Goal: Task Accomplishment & Management: Use online tool/utility

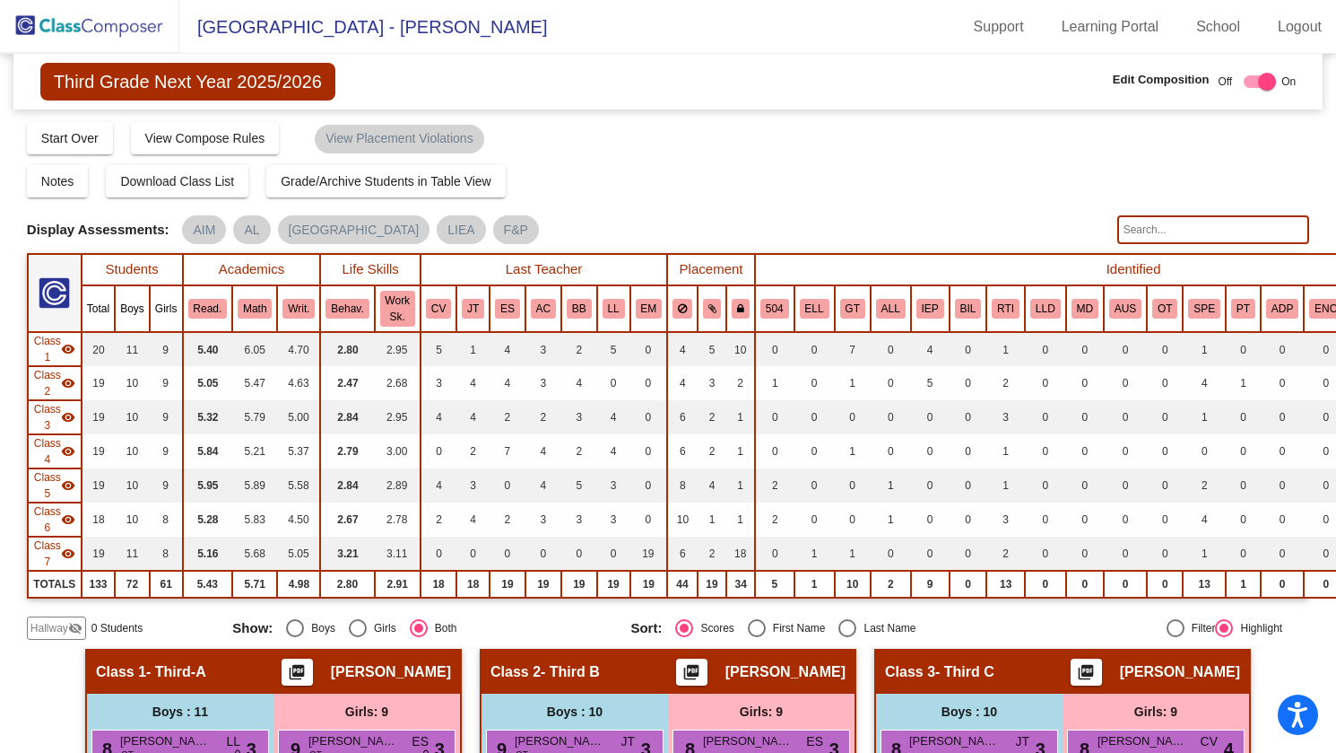
click at [199, 78] on span "Third Grade Next Year 2025/2026" at bounding box center [187, 82] width 295 height 38
click at [135, 26] on img at bounding box center [89, 26] width 179 height 53
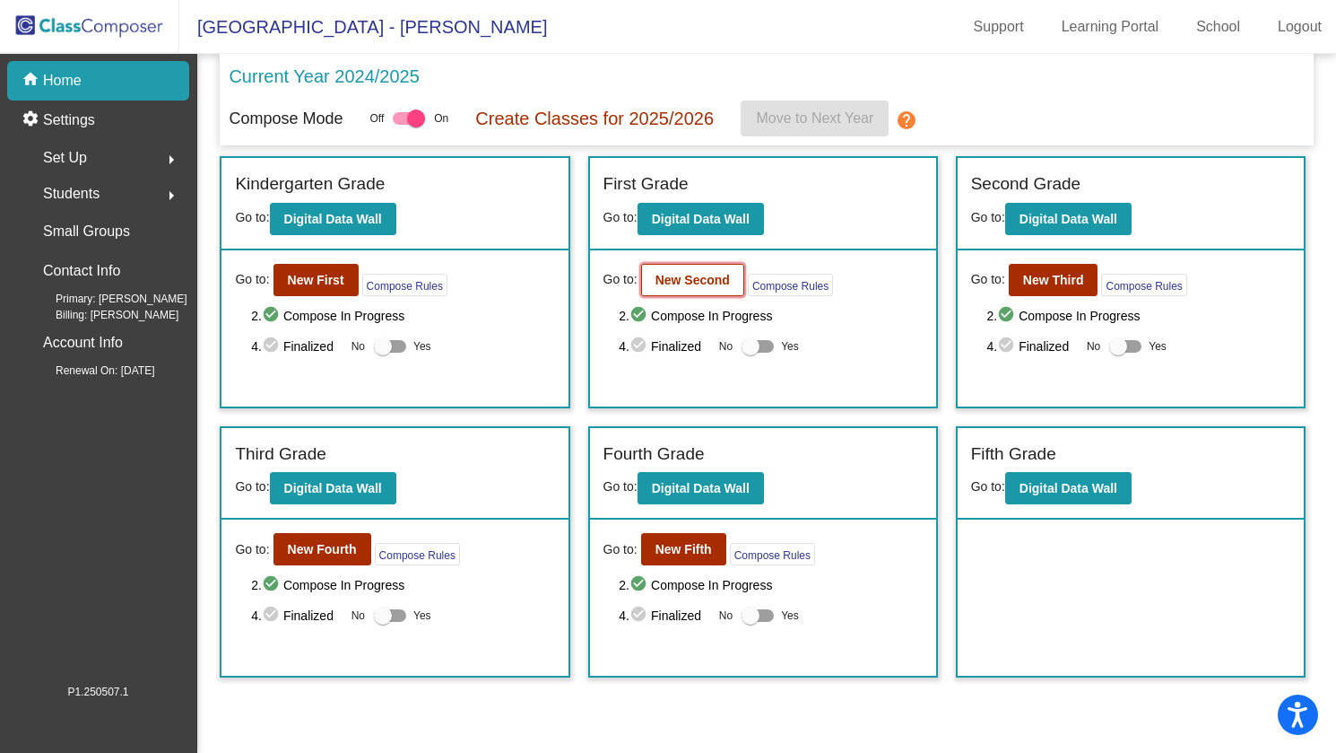
click at [670, 280] on b "New Second" at bounding box center [693, 280] width 74 height 14
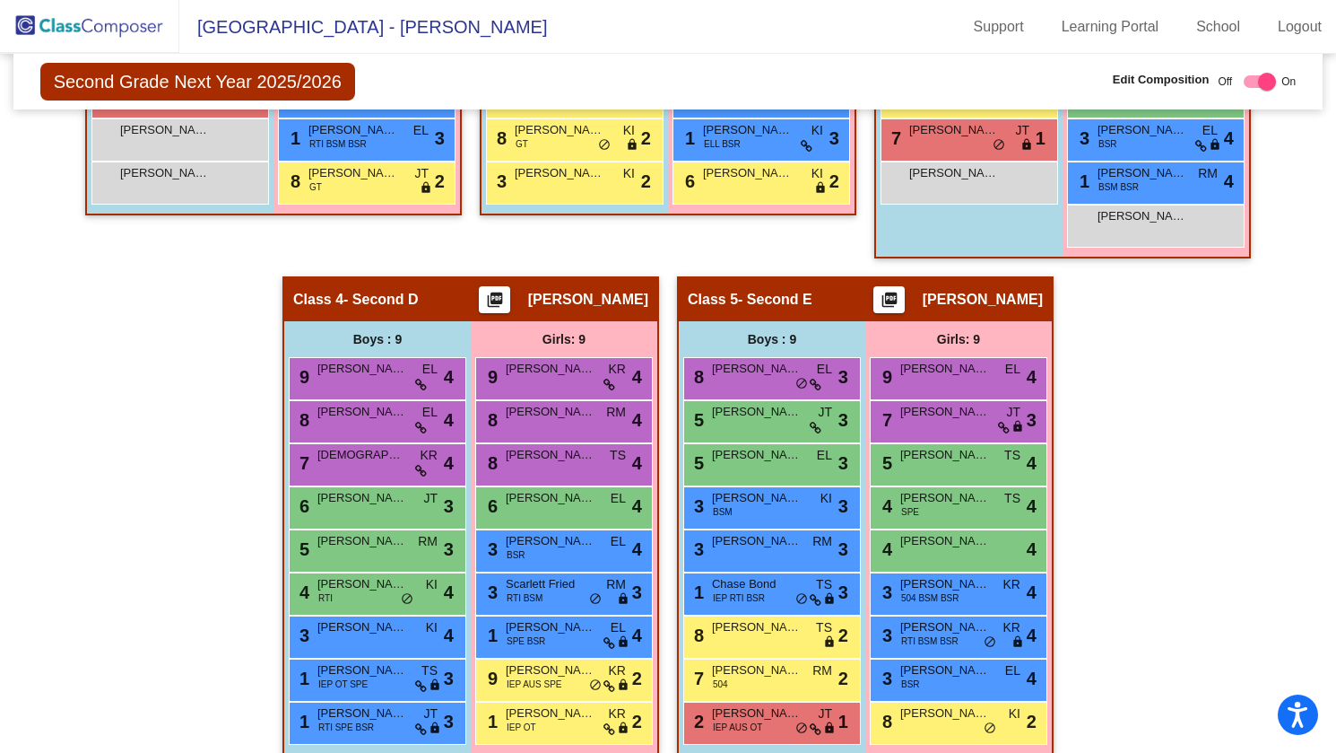
scroll to position [873, 0]
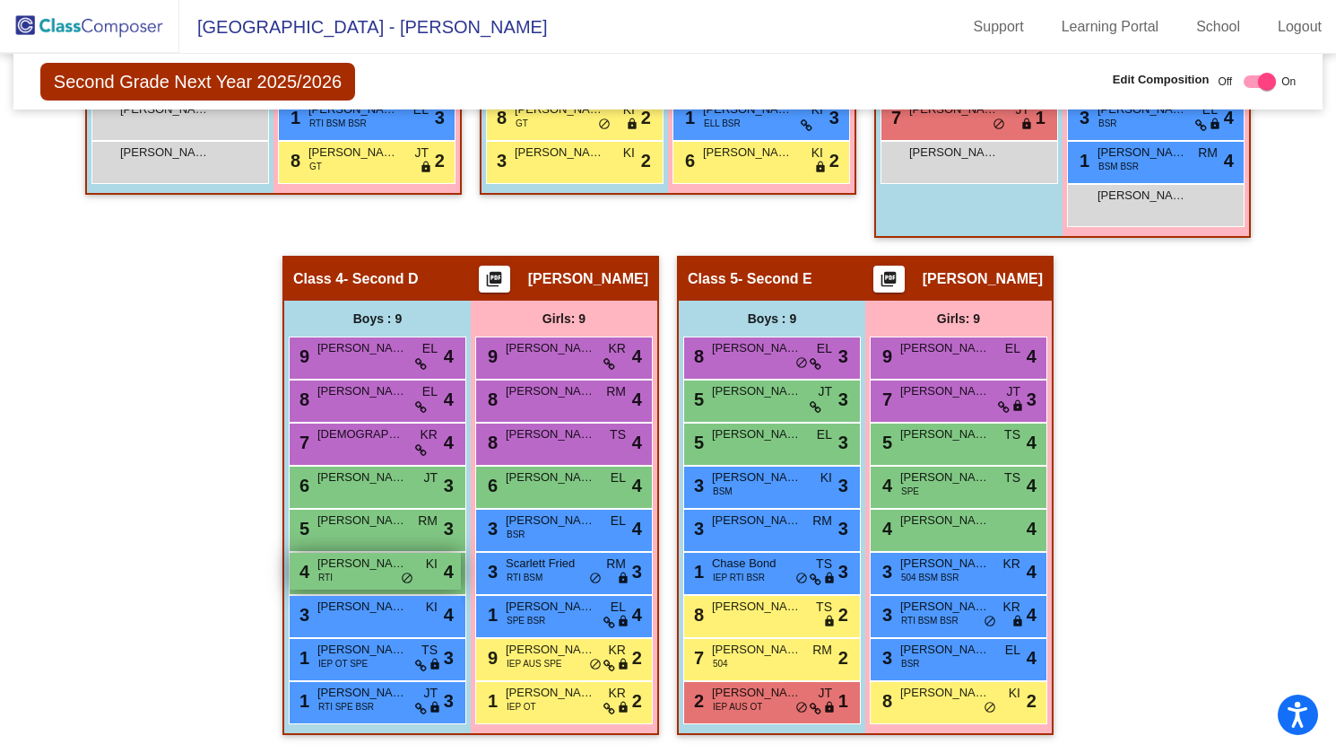
click at [372, 554] on span "Antonio Saavedra" at bounding box center [363, 563] width 90 height 18
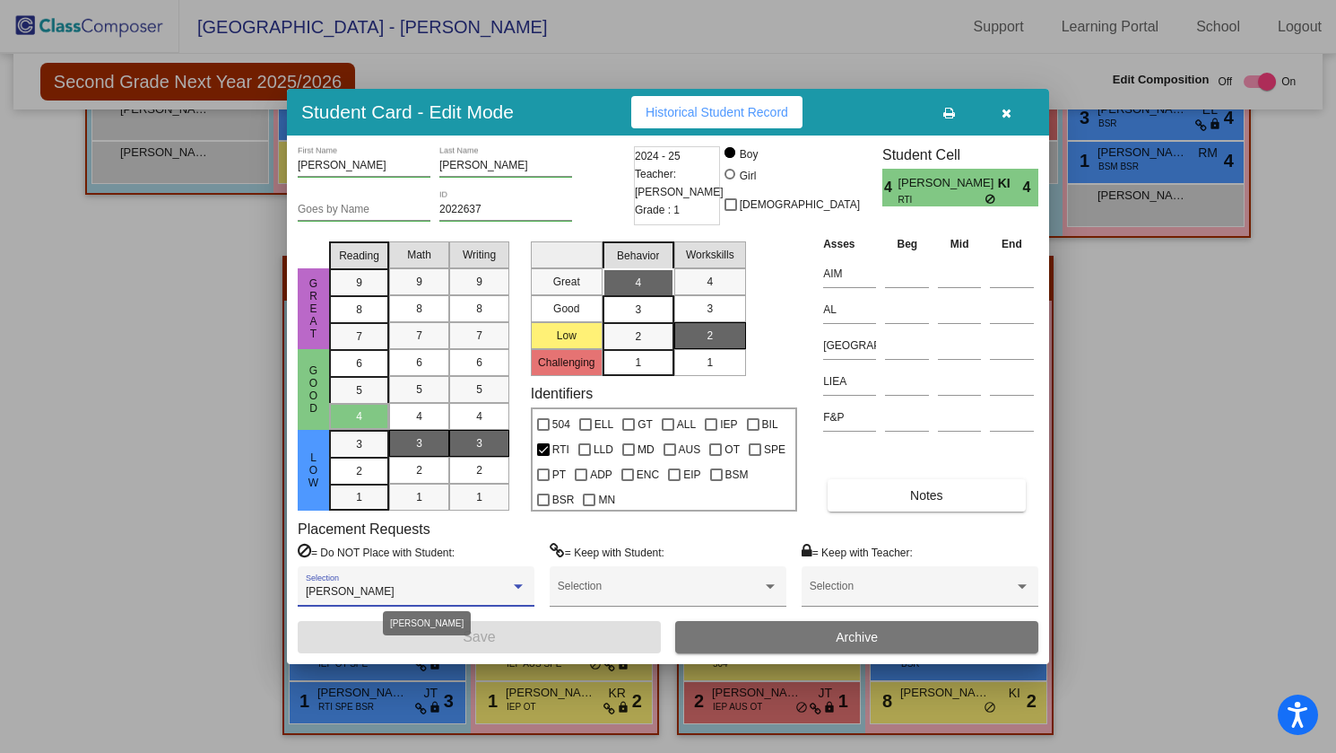
click at [522, 584] on div at bounding box center [518, 586] width 9 height 4
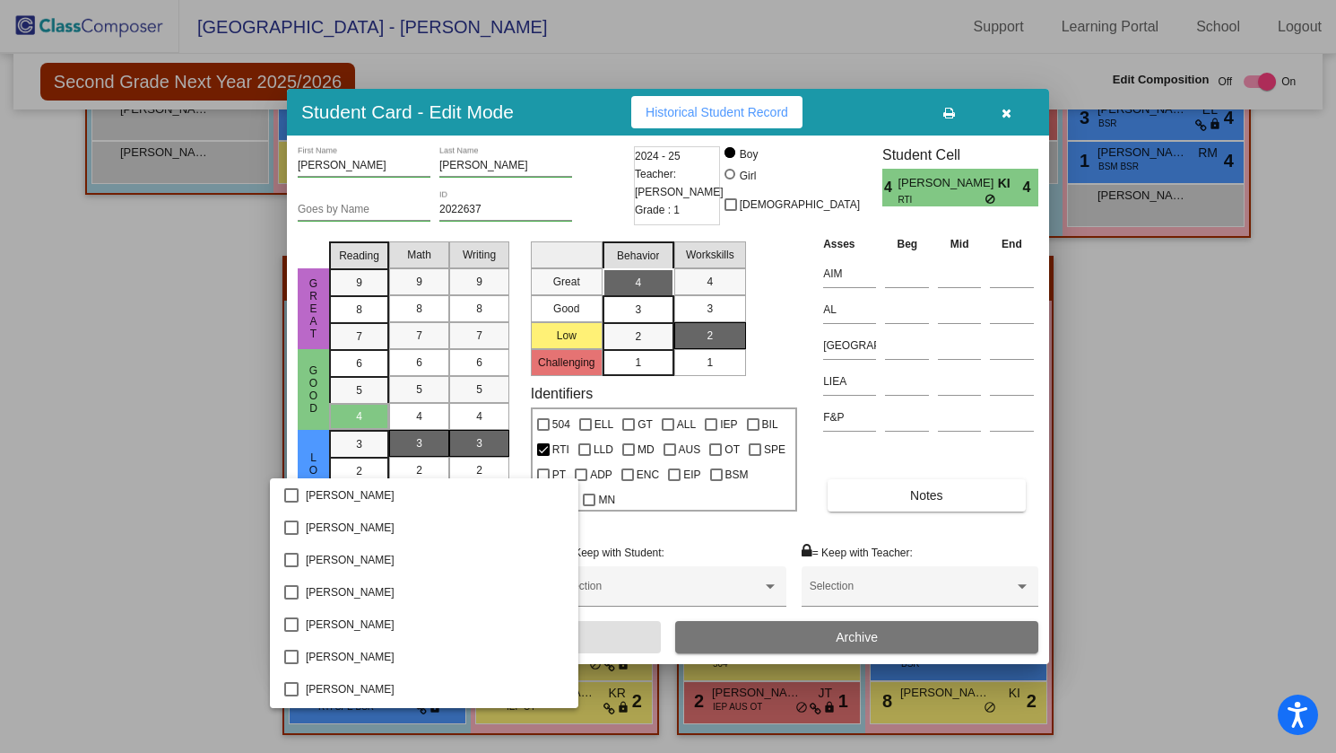
scroll to position [1302, 0]
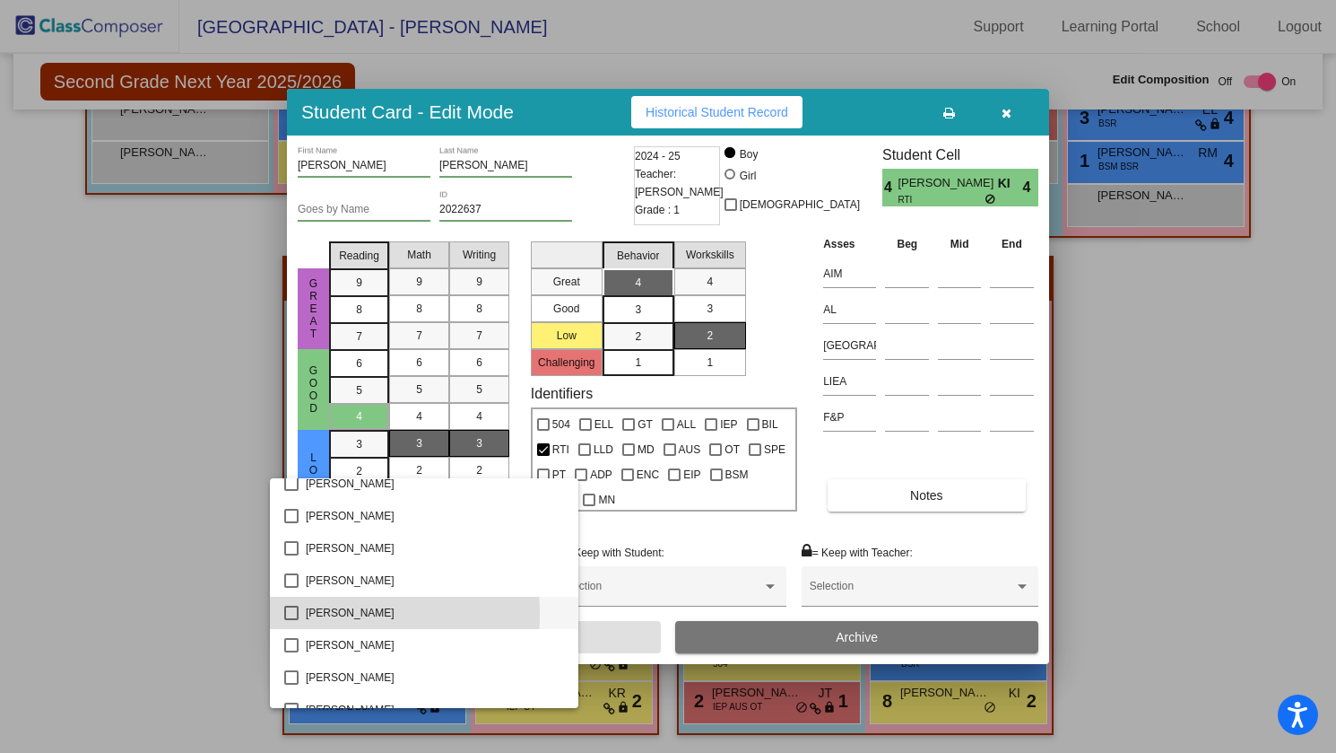
click at [294, 613] on mat-pseudo-checkbox at bounding box center [291, 612] width 14 height 14
click at [592, 640] on div at bounding box center [668, 376] width 1336 height 753
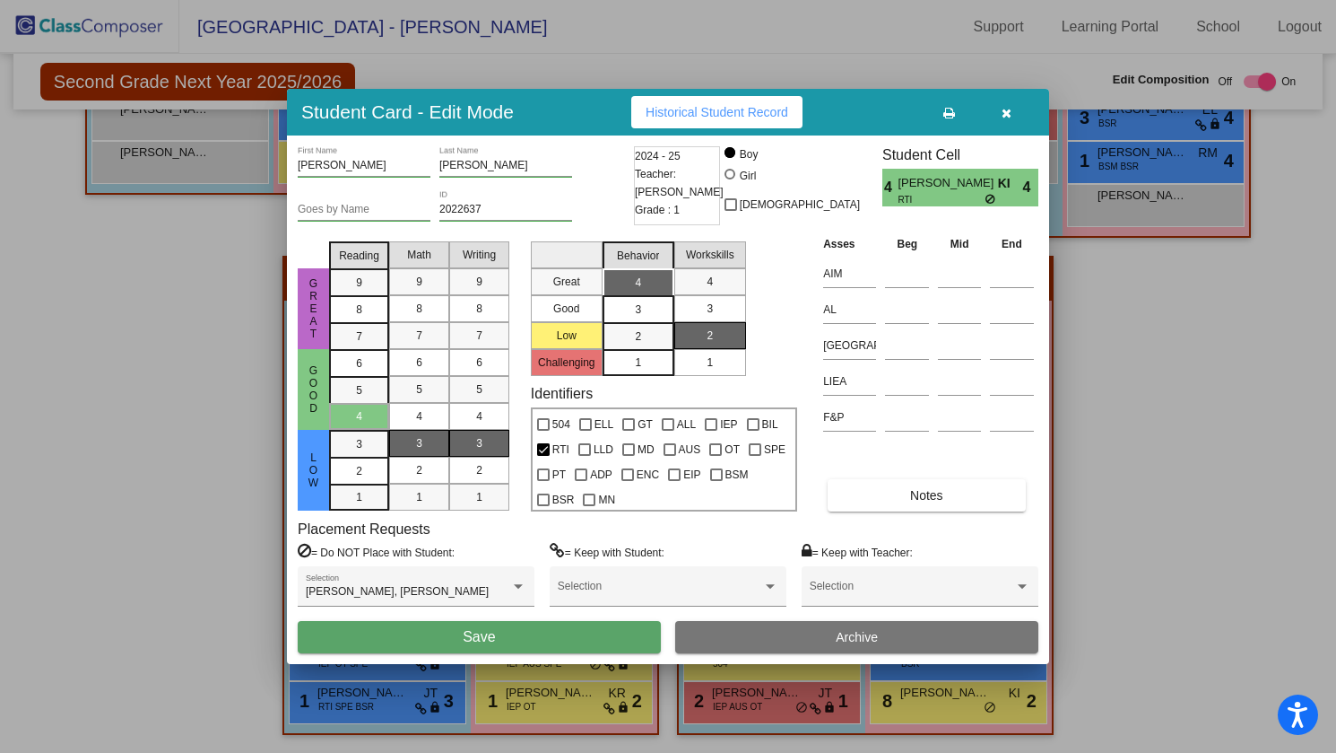
click at [592, 640] on button "Save" at bounding box center [479, 637] width 363 height 32
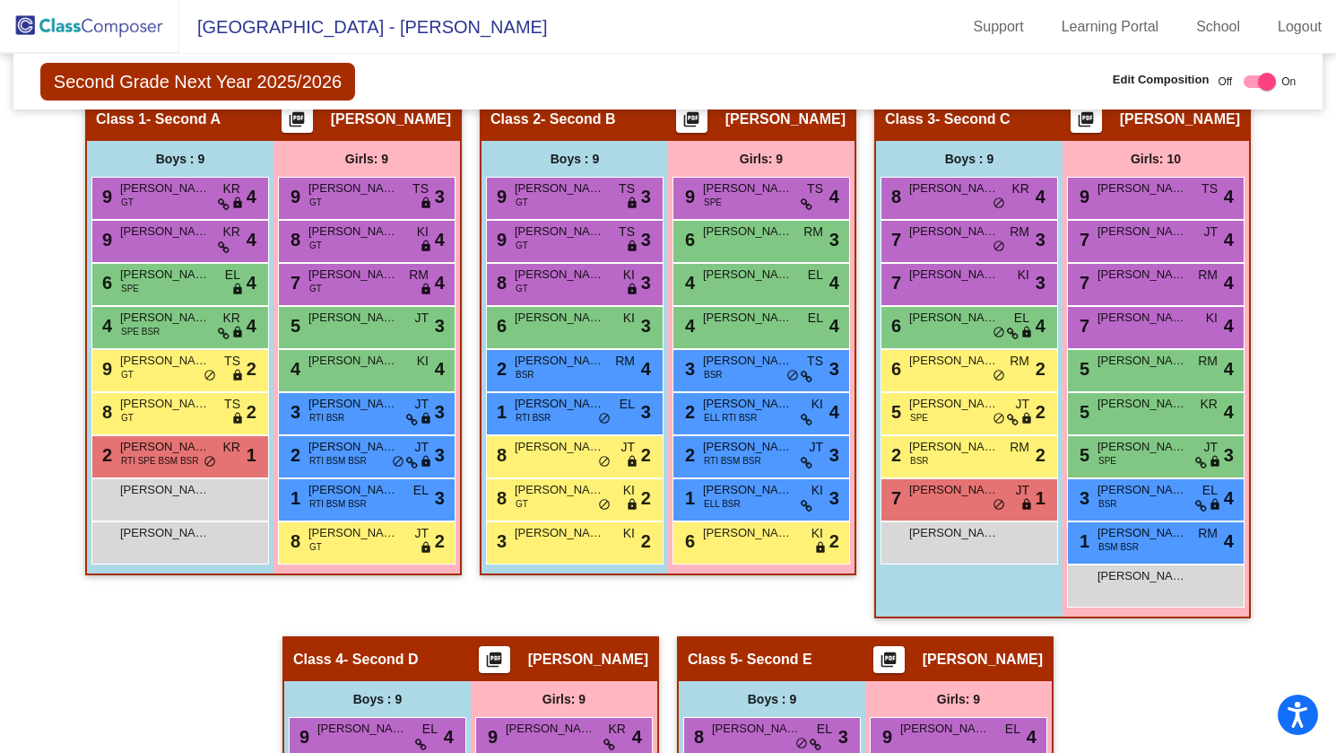
scroll to position [424, 0]
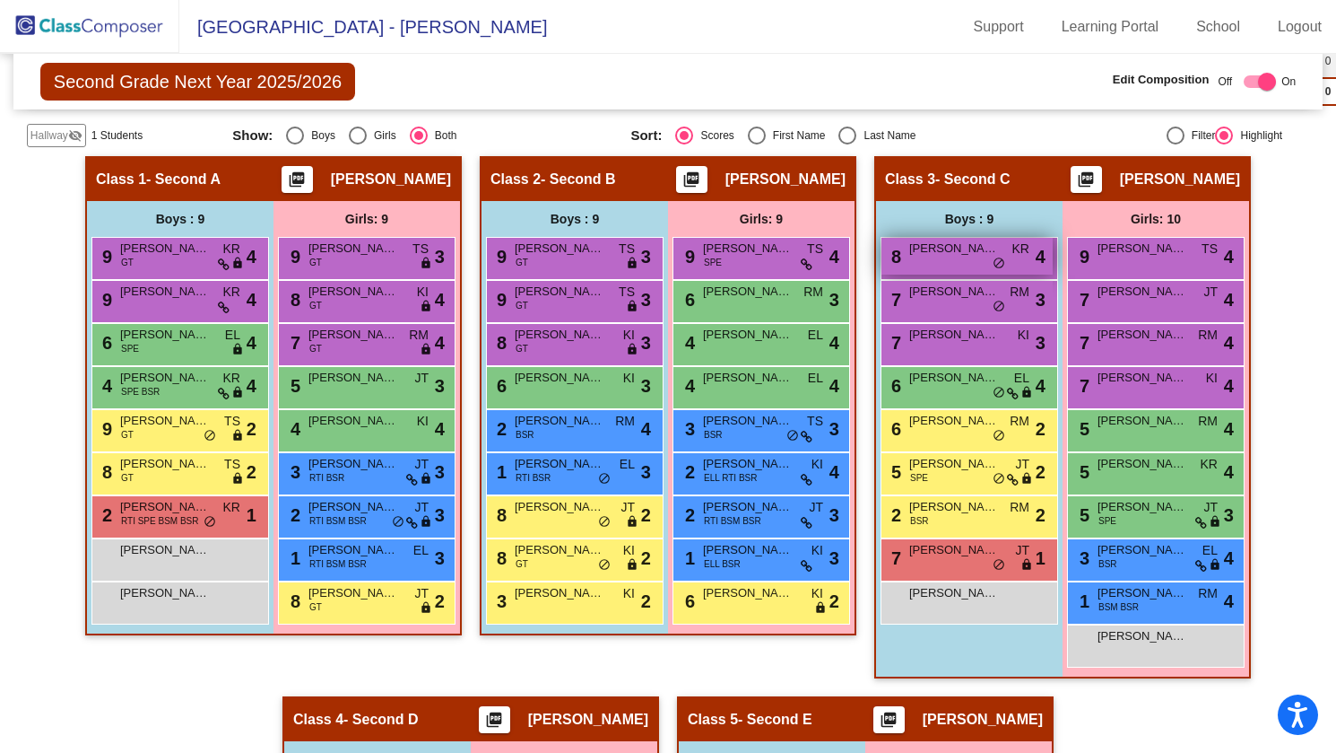
click at [927, 255] on span "James Scheideler" at bounding box center [954, 248] width 90 height 18
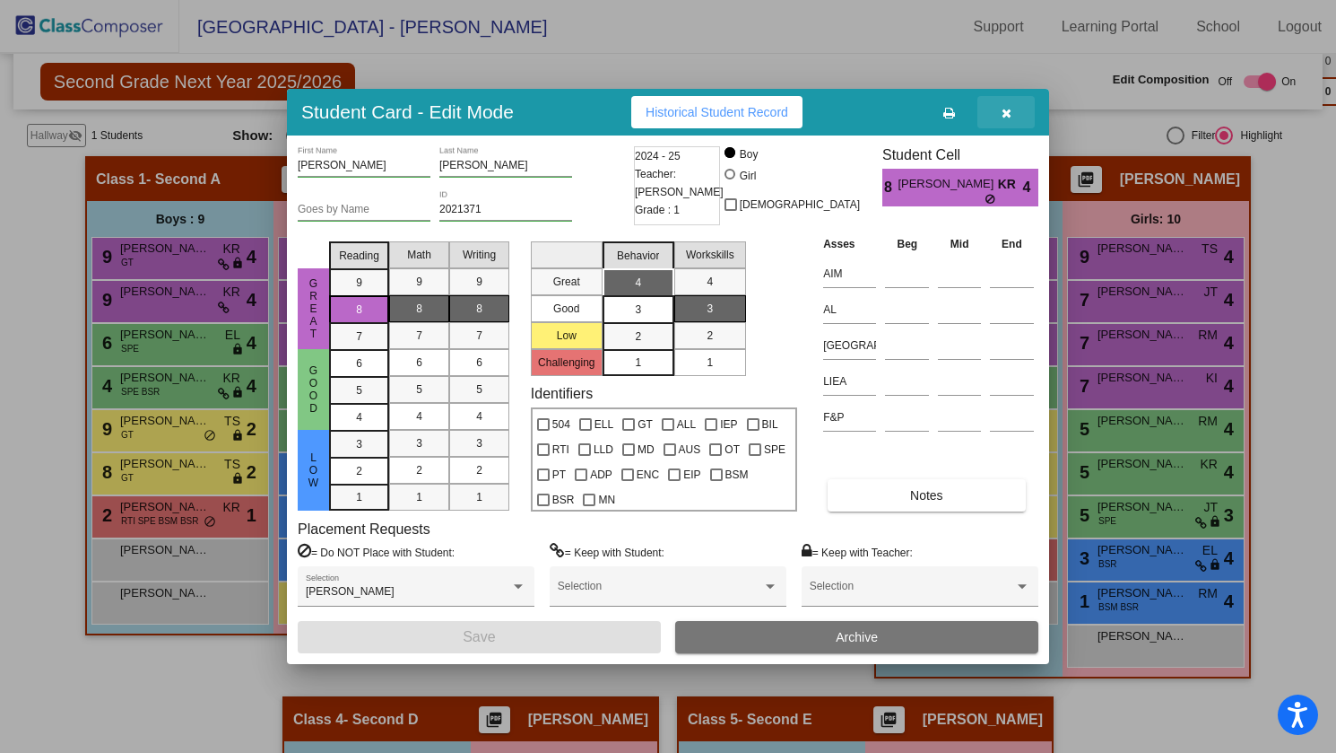
click at [1007, 116] on icon "button" at bounding box center [1007, 113] width 10 height 13
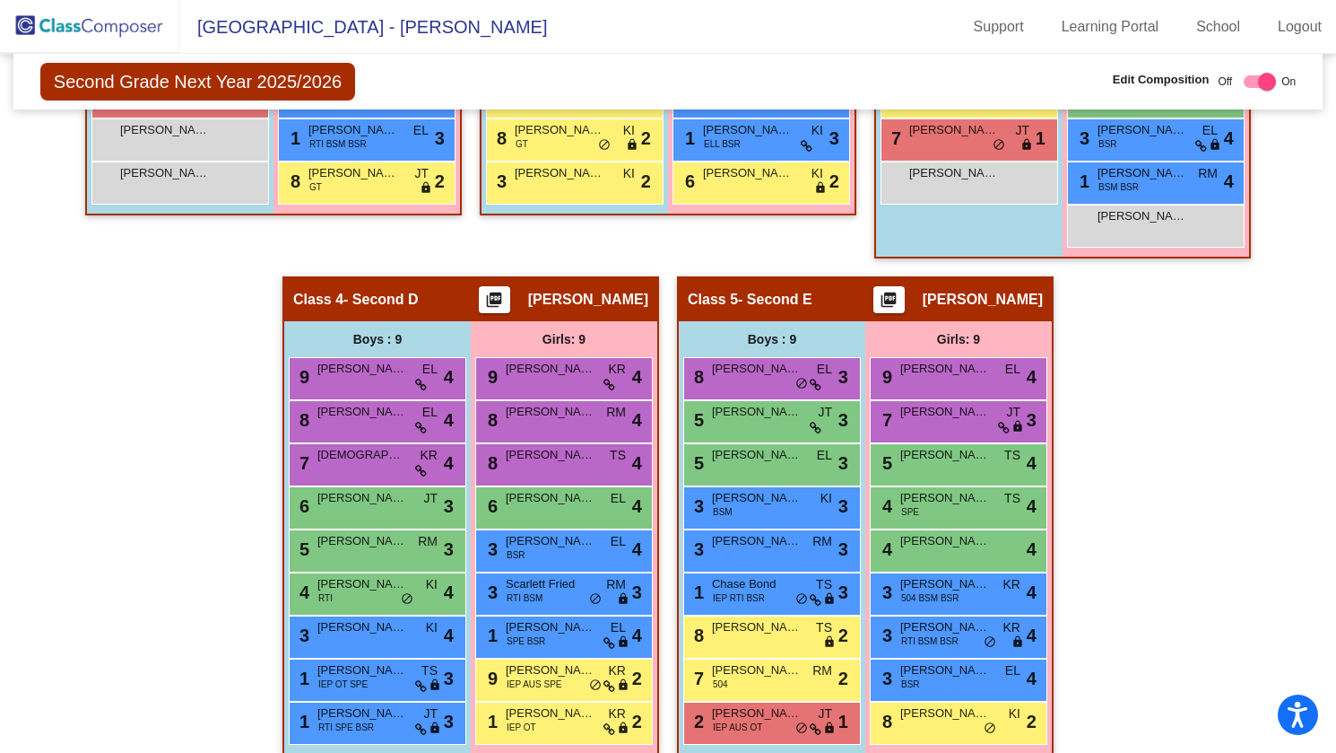
scroll to position [873, 0]
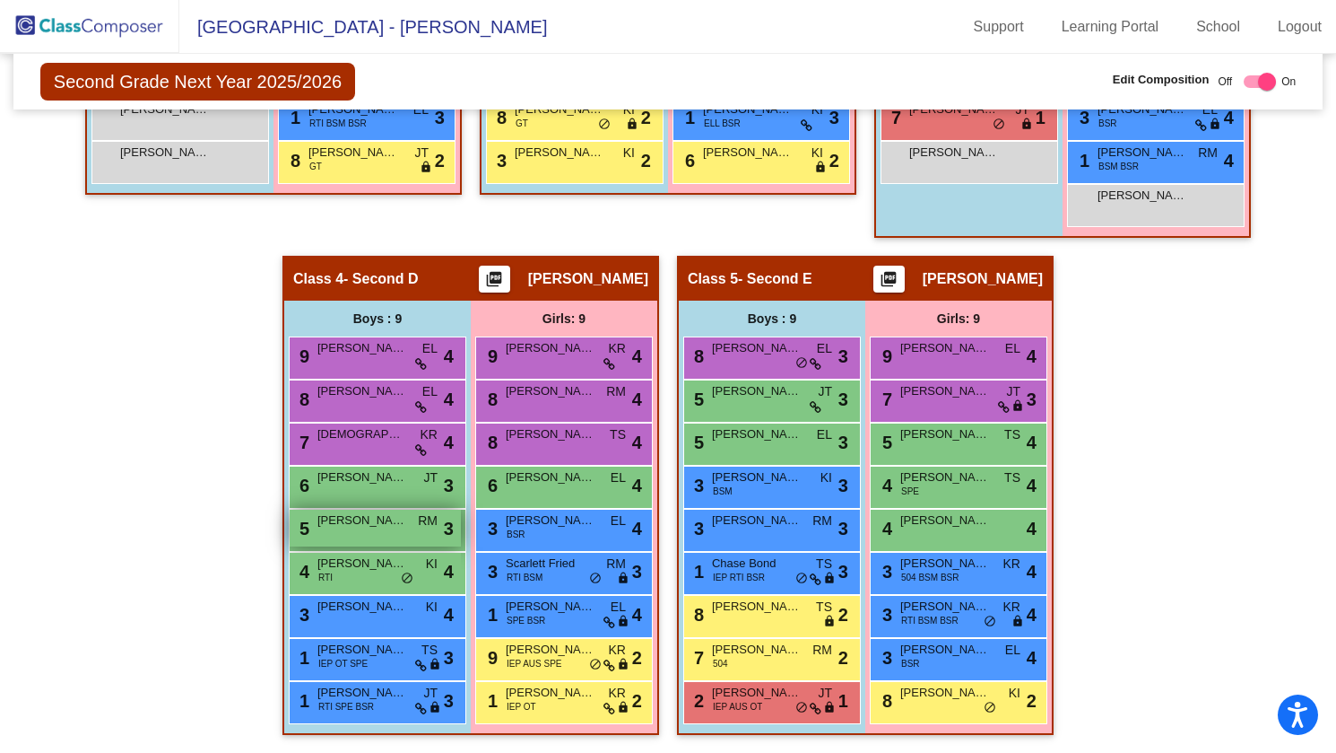
click at [392, 515] on span "Viren Jeet Trivedi" at bounding box center [363, 520] width 90 height 18
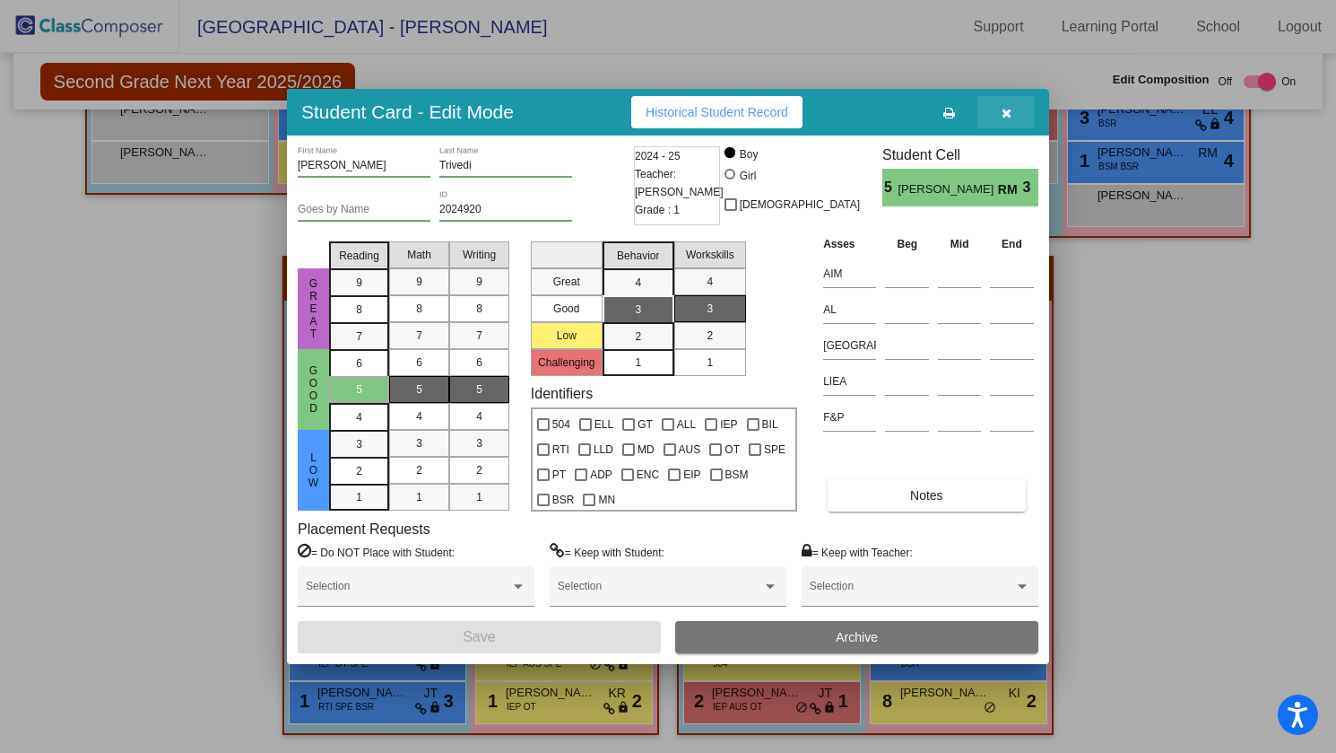
click at [1010, 112] on icon "button" at bounding box center [1007, 113] width 10 height 13
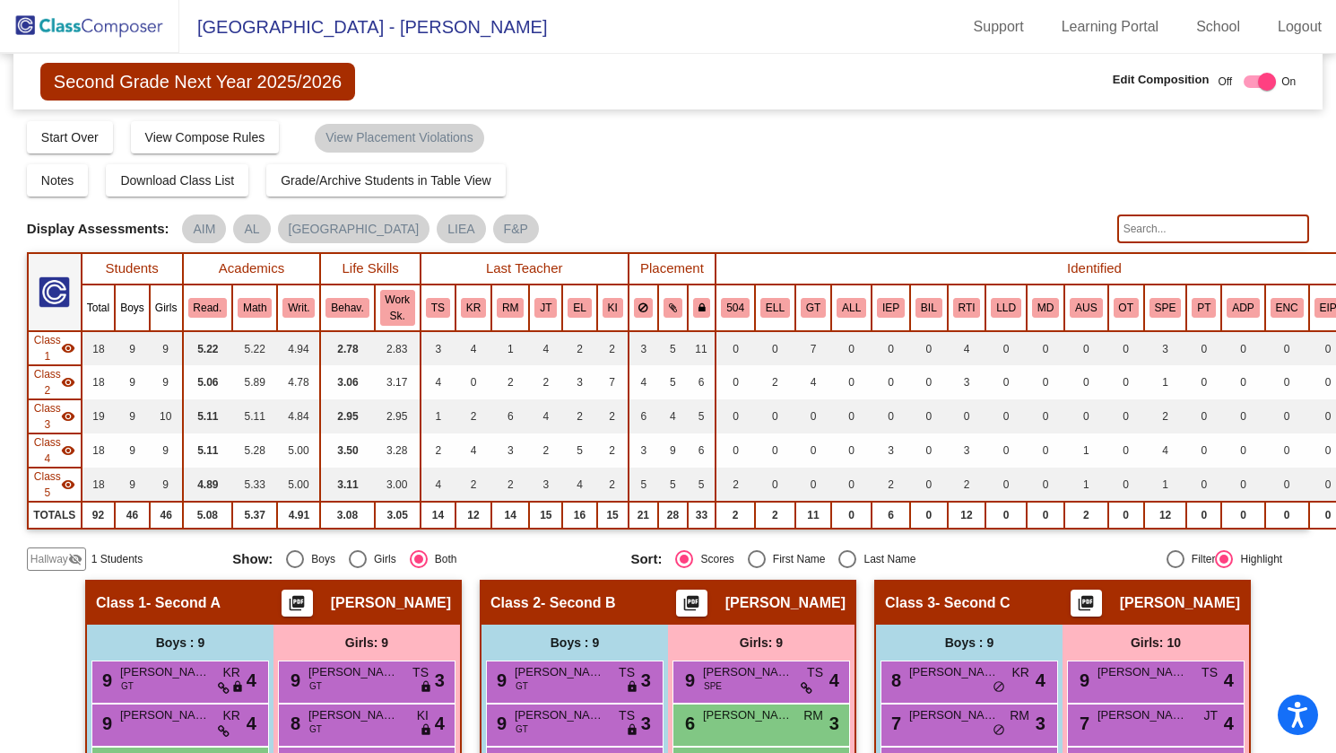
scroll to position [0, 0]
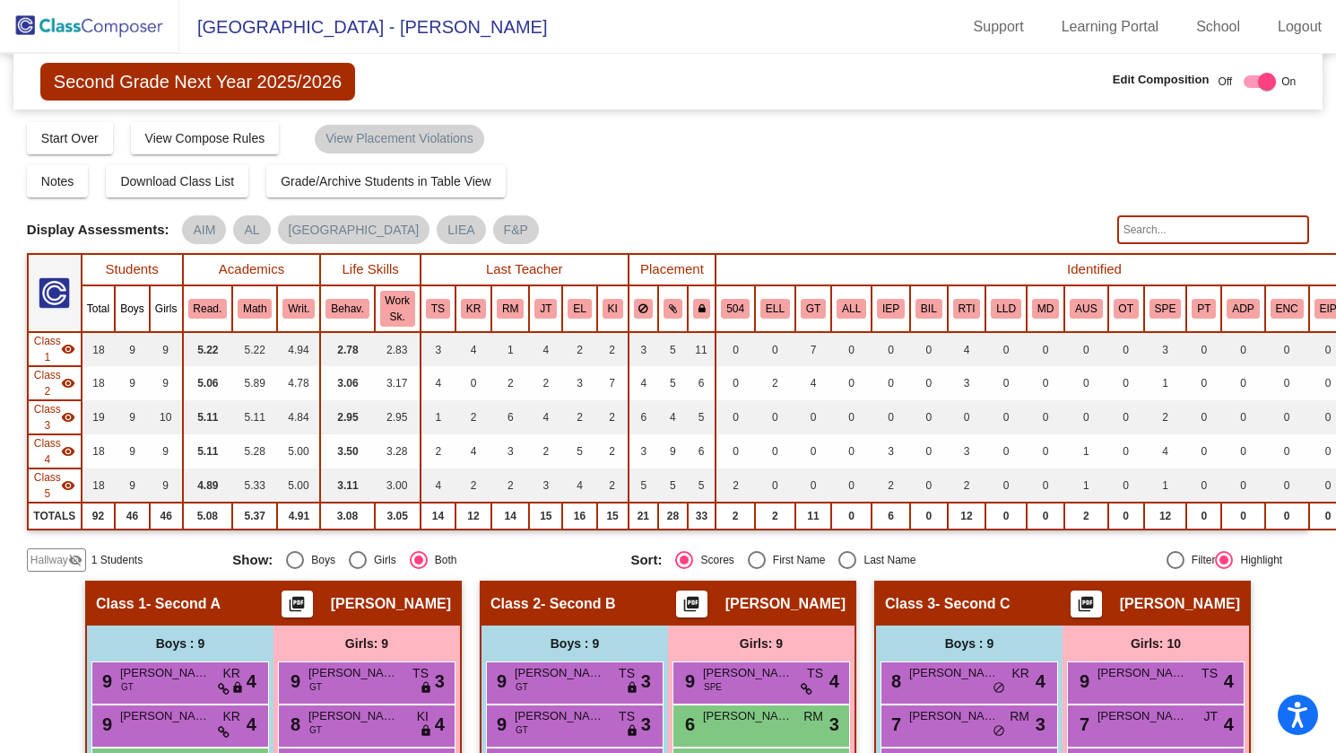
click at [132, 22] on img at bounding box center [89, 26] width 179 height 53
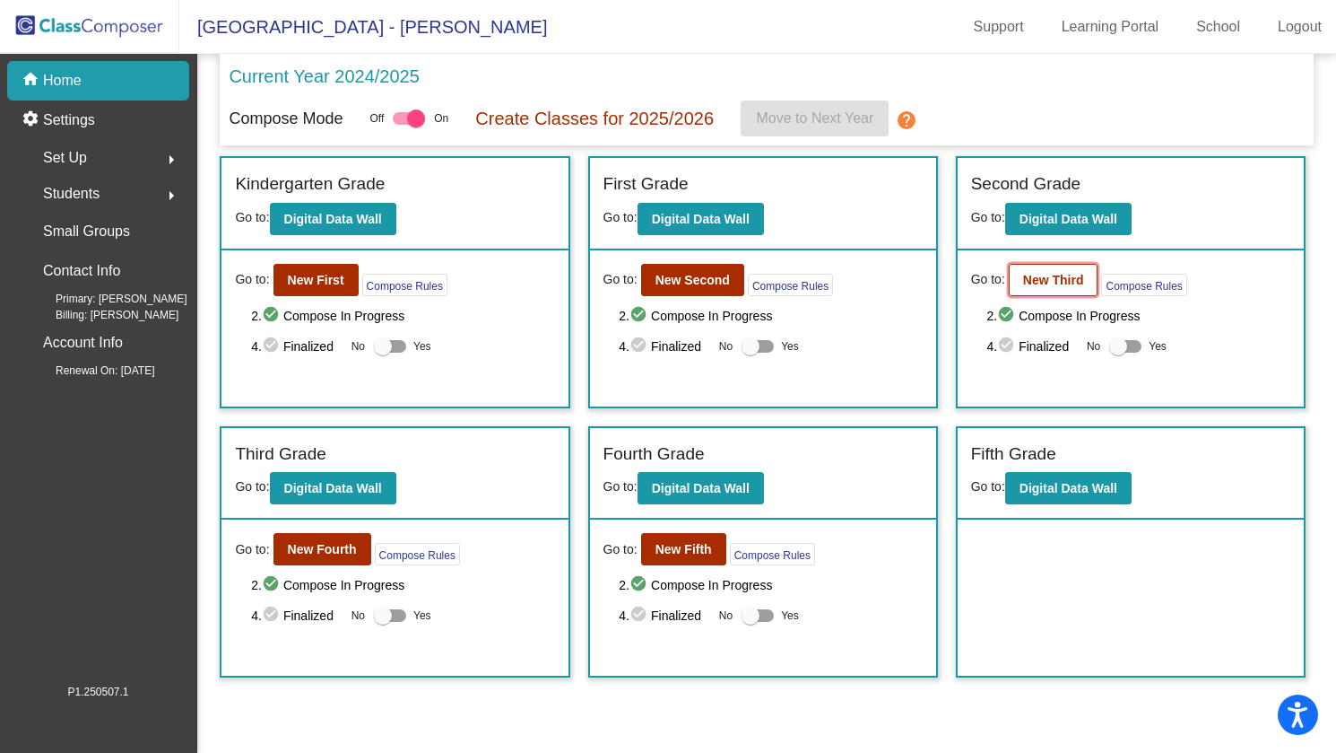
click at [1051, 288] on button "New Third" at bounding box center [1054, 280] width 90 height 32
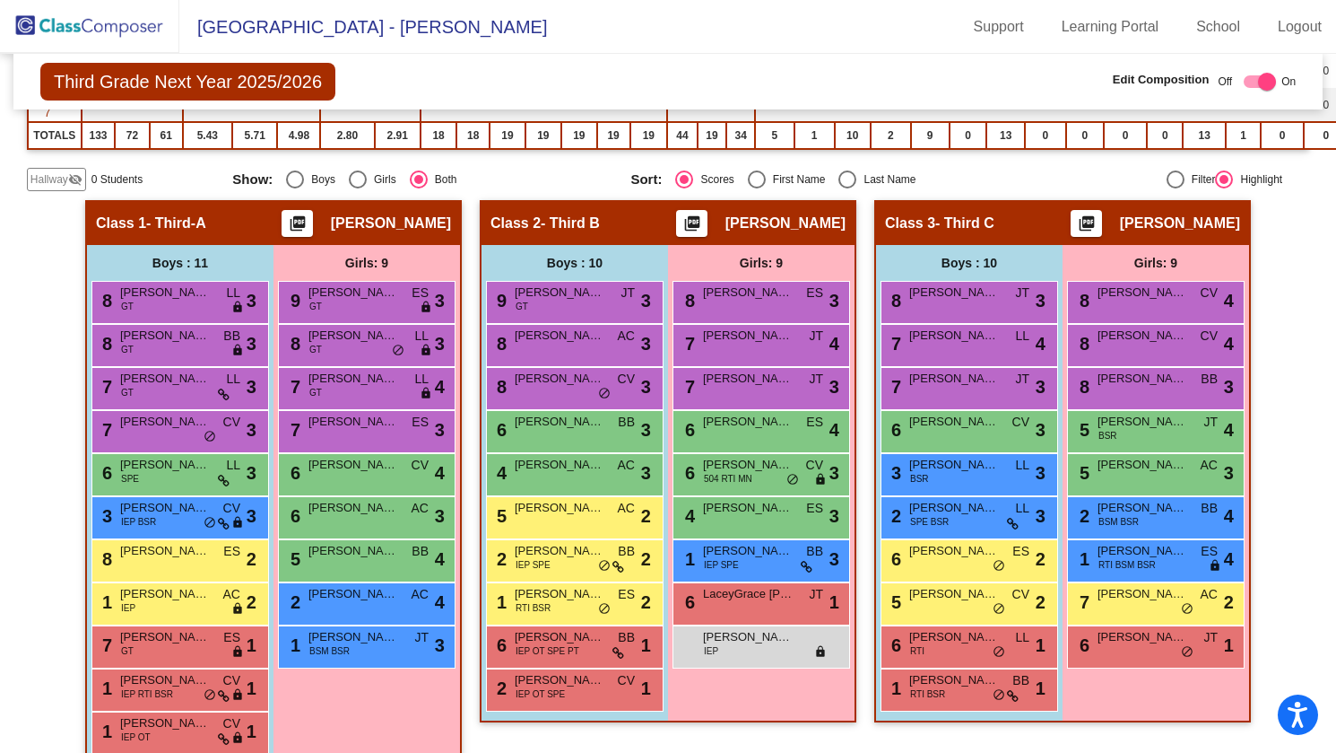
scroll to position [538, 0]
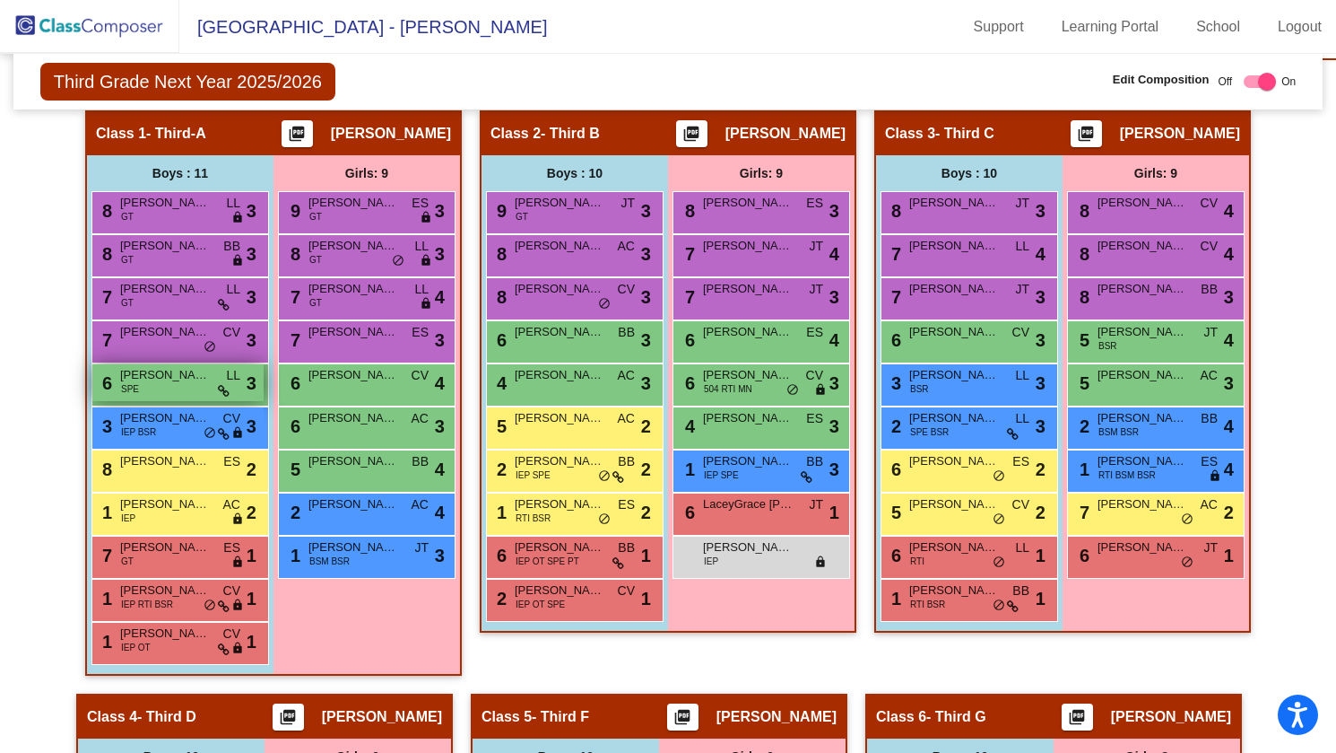
click at [191, 385] on div "6 Colt Rosenfeld SPE LL lock do_not_disturb_alt 3" at bounding box center [177, 382] width 171 height 37
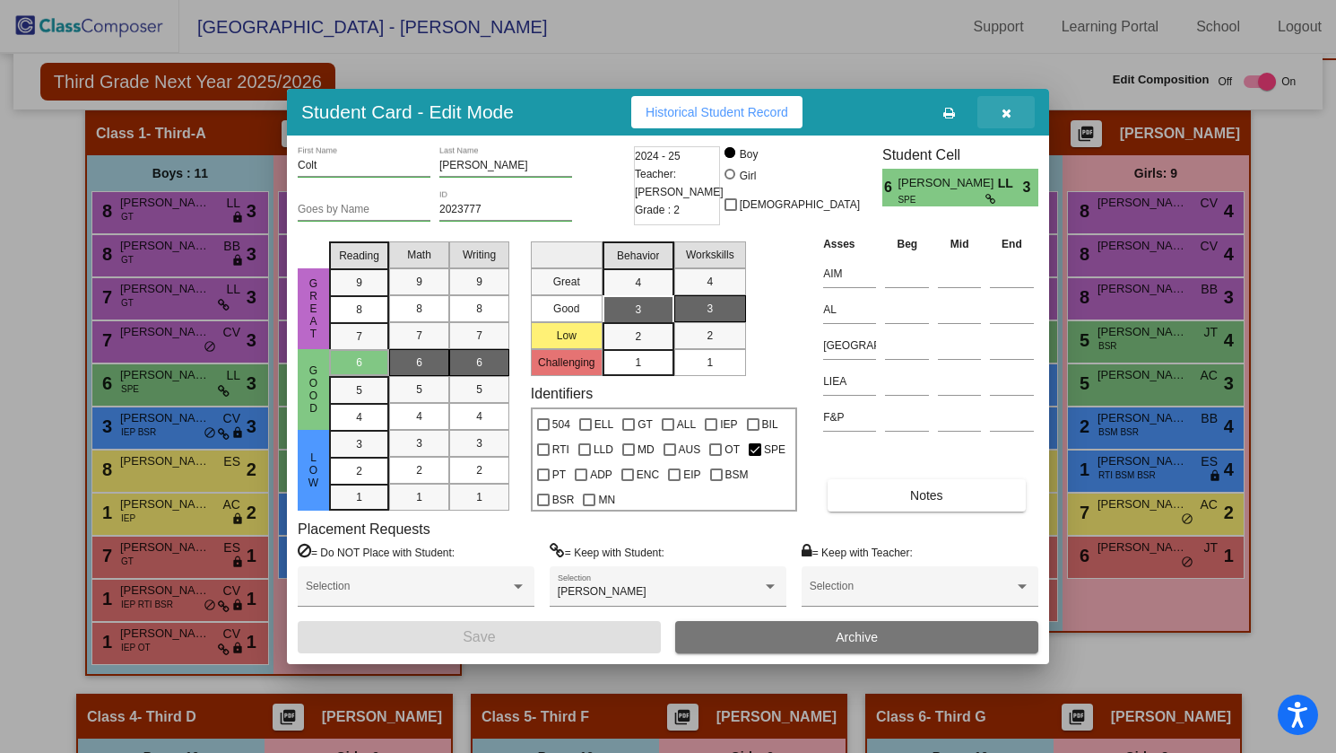
click at [1007, 112] on icon "button" at bounding box center [1007, 113] width 10 height 13
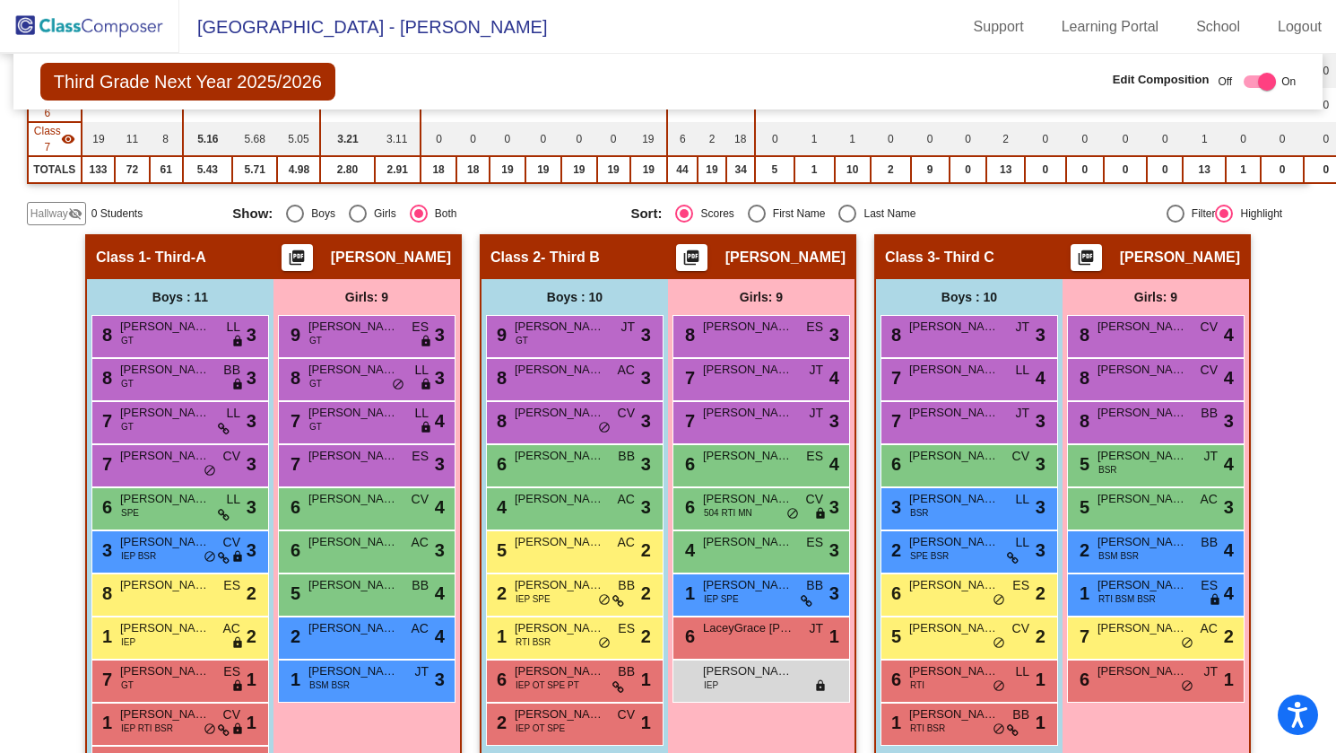
scroll to position [354, 0]
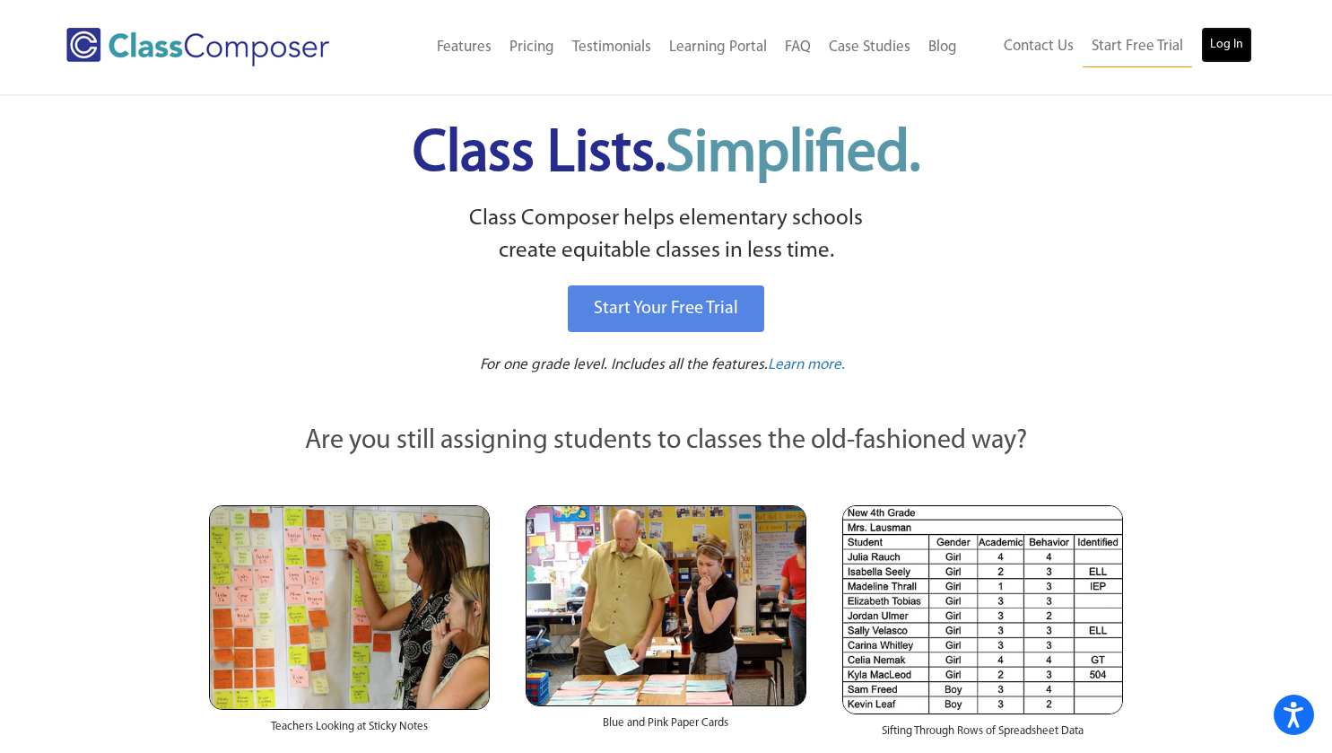
click at [1226, 43] on link "Log In" at bounding box center [1226, 45] width 51 height 36
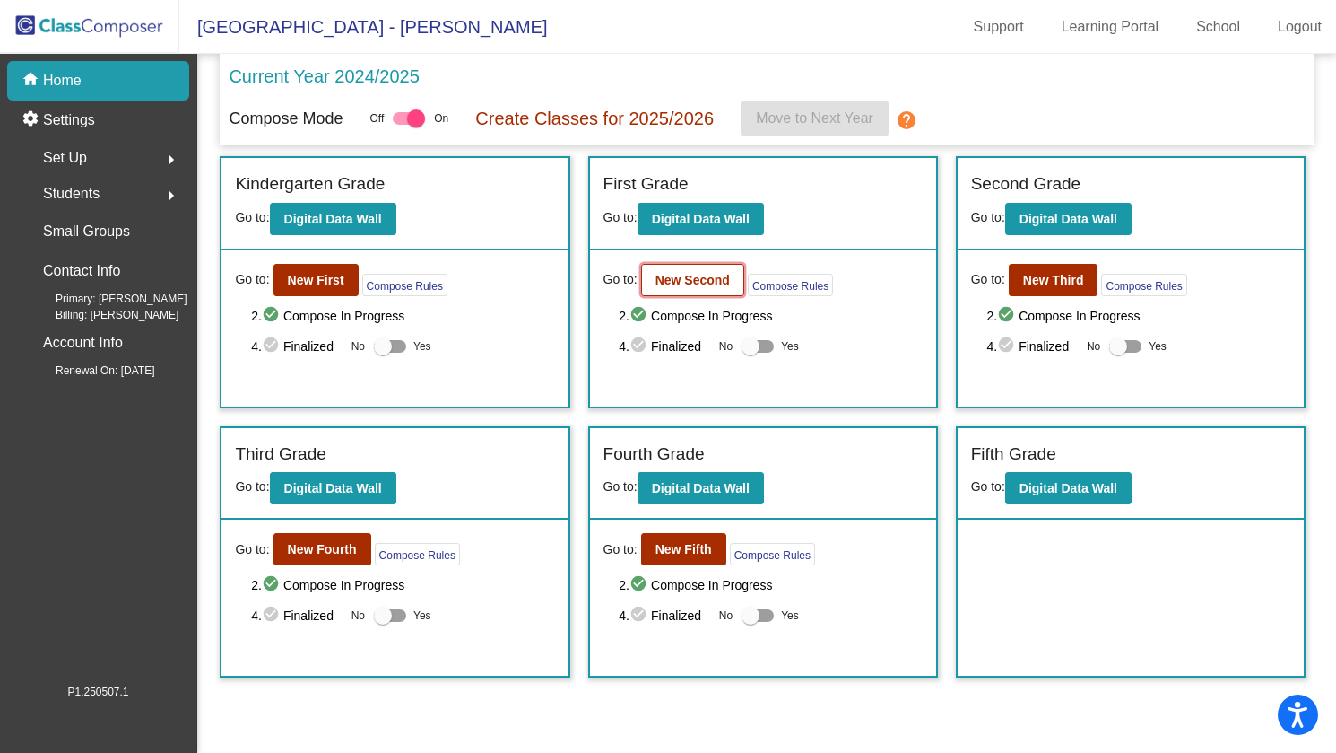
click at [702, 277] on b "New Second" at bounding box center [693, 280] width 74 height 14
